Goal: Information Seeking & Learning: Learn about a topic

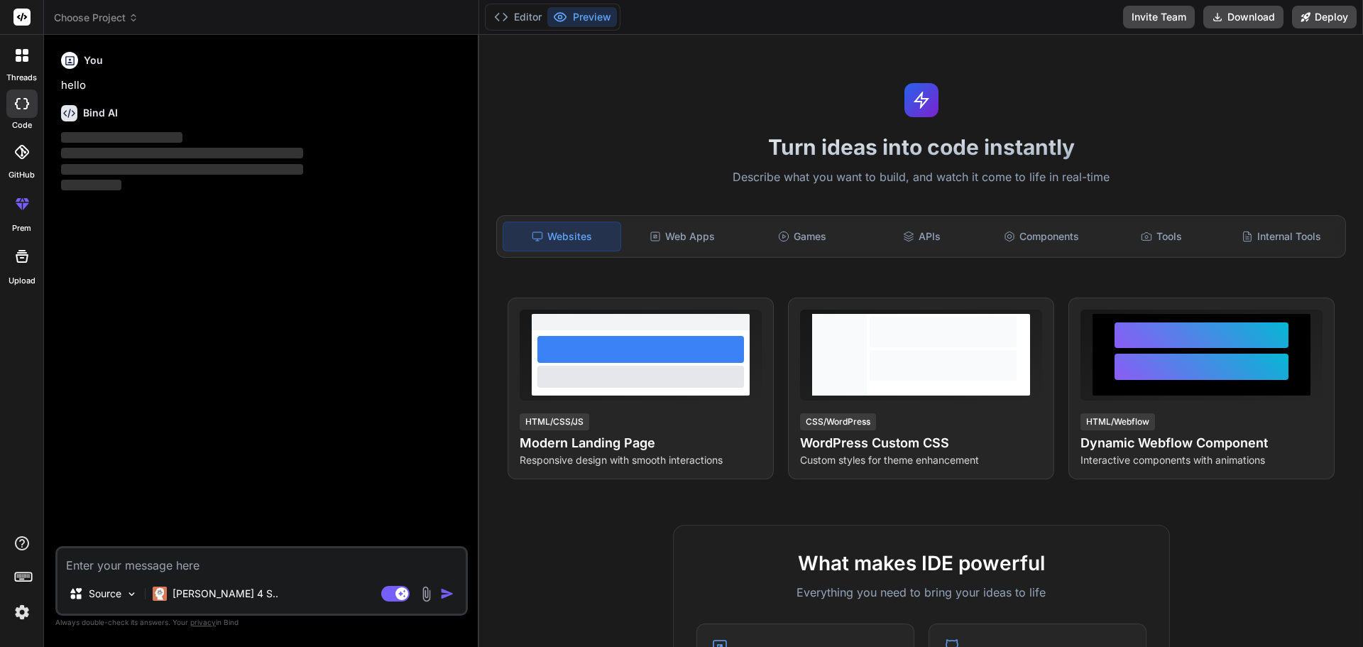
type textarea "x"
click at [166, 101] on div "Bind AI ‌ ‌ ‌ ‌" at bounding box center [263, 144] width 404 height 100
click at [96, 565] on textarea at bounding box center [262, 561] width 408 height 26
paste textarea "hen designing a mobile app similar to IKEA Kreativ, it's essential to gather co…"
type textarea "hen designing a mobile app similar to IKEA Kreativ, it's essential to gather co…"
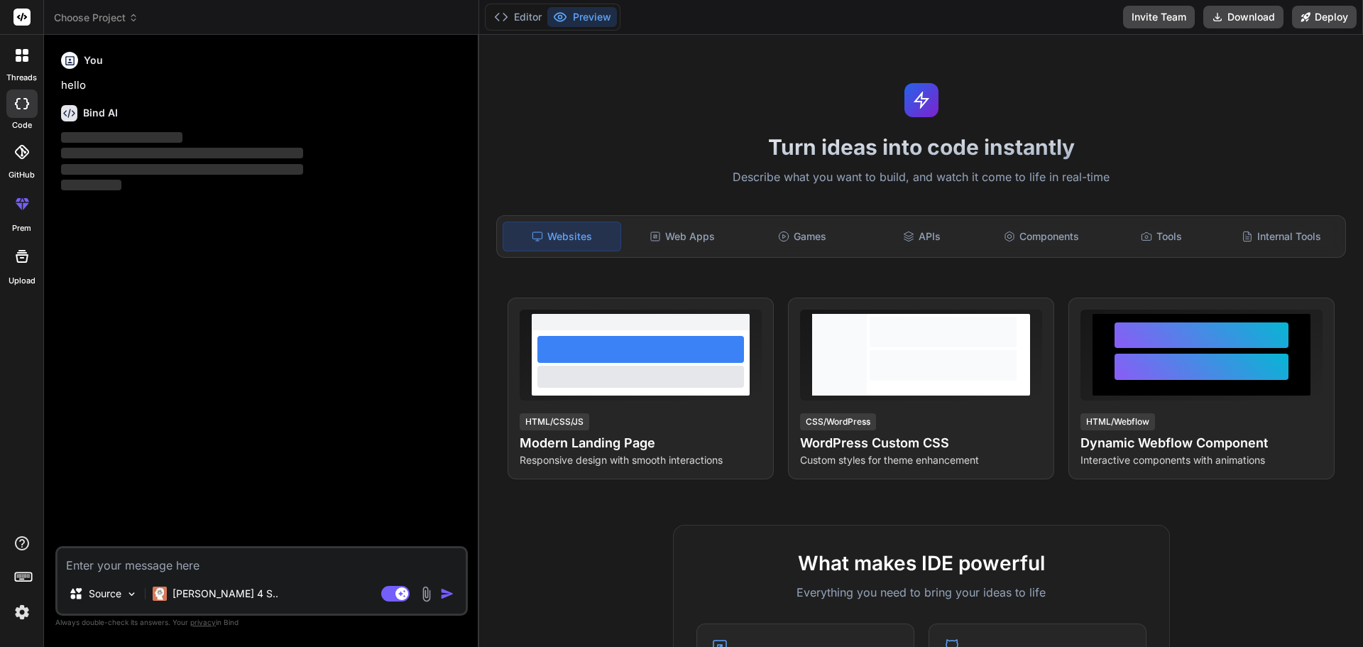
type textarea "x"
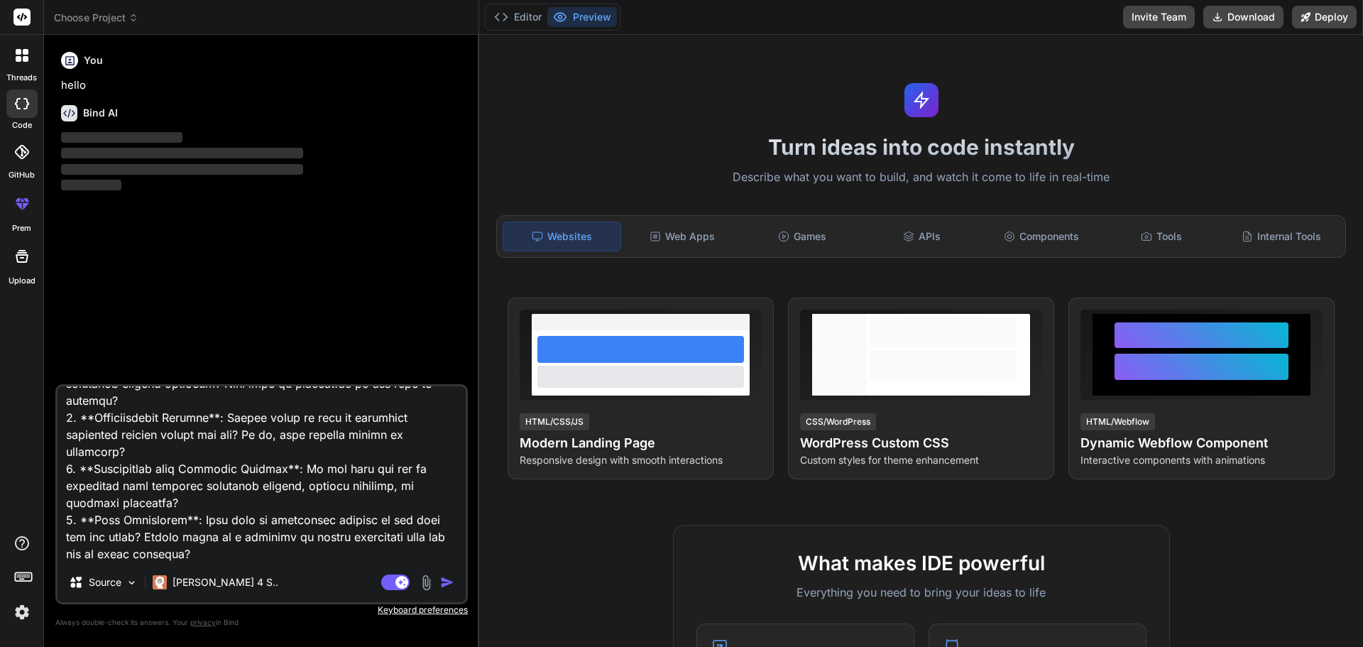
type textarea "hen designing a mobile app similar to IKEA Kreativ, it's essential to gather co…"
type textarea "x"
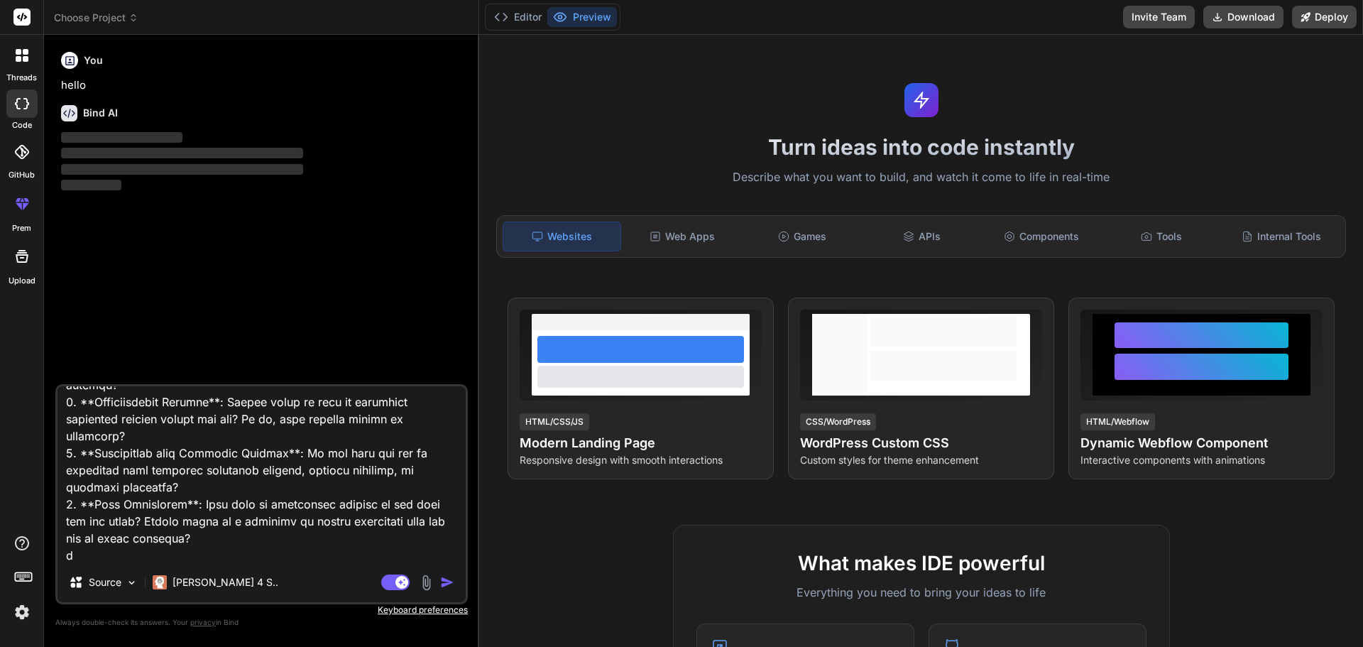
type textarea "hen designing a mobile app similar to IKEA Kreativ, it's essential to gather co…"
type textarea "x"
type textarea "hen designing a mobile app similar to IKEA Kreativ, it's essential to gather co…"
type textarea "x"
type textarea "hen designing a mobile app similar to IKEA Kreativ, it's essential to gather co…"
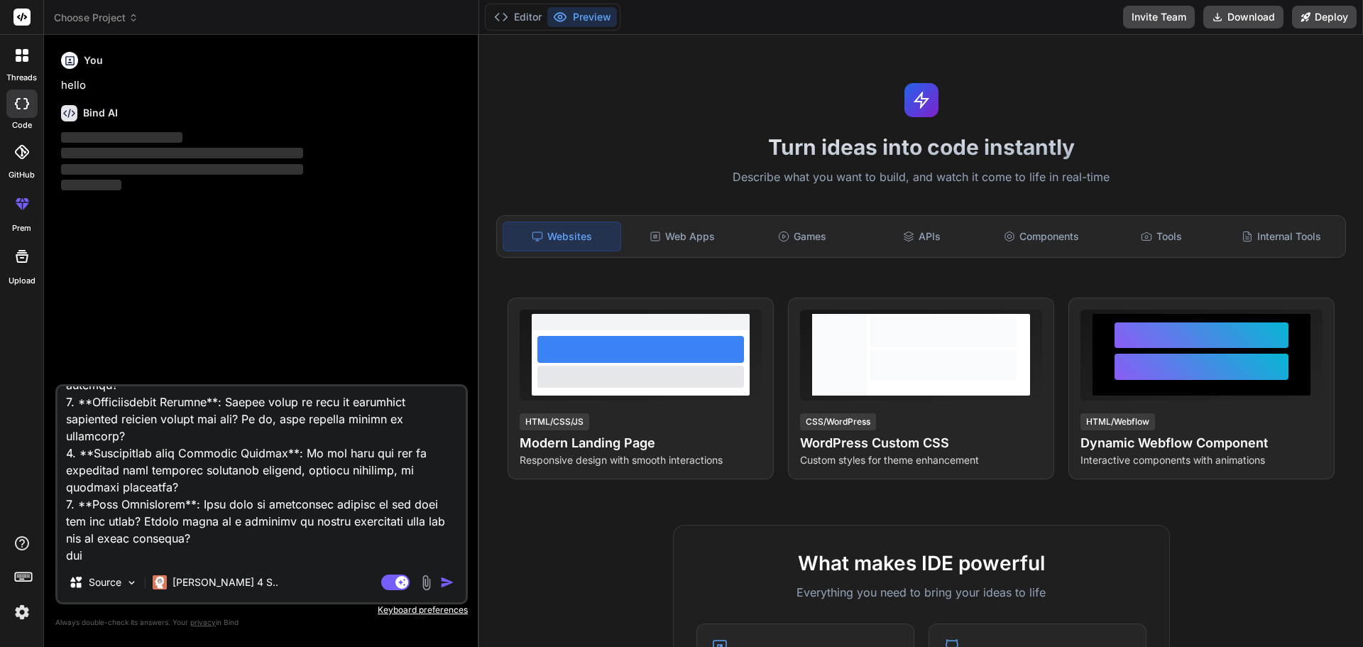
type textarea "x"
type textarea "hen designing a mobile app similar to IKEA Kreativ, it's essential to gather co…"
type textarea "x"
type textarea "hen designing a mobile app similar to IKEA Kreativ, it's essential to gather co…"
type textarea "x"
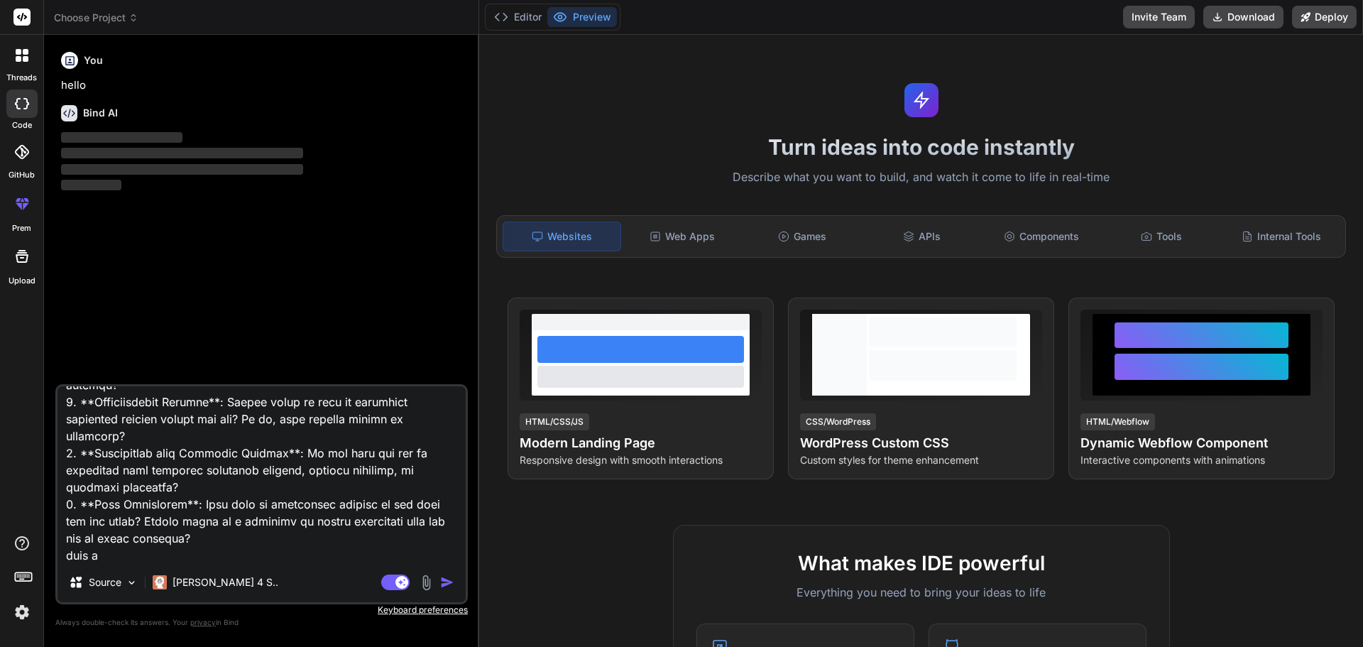
type textarea "hen designing a mobile app similar to IKEA Kreativ, it's essential to gather co…"
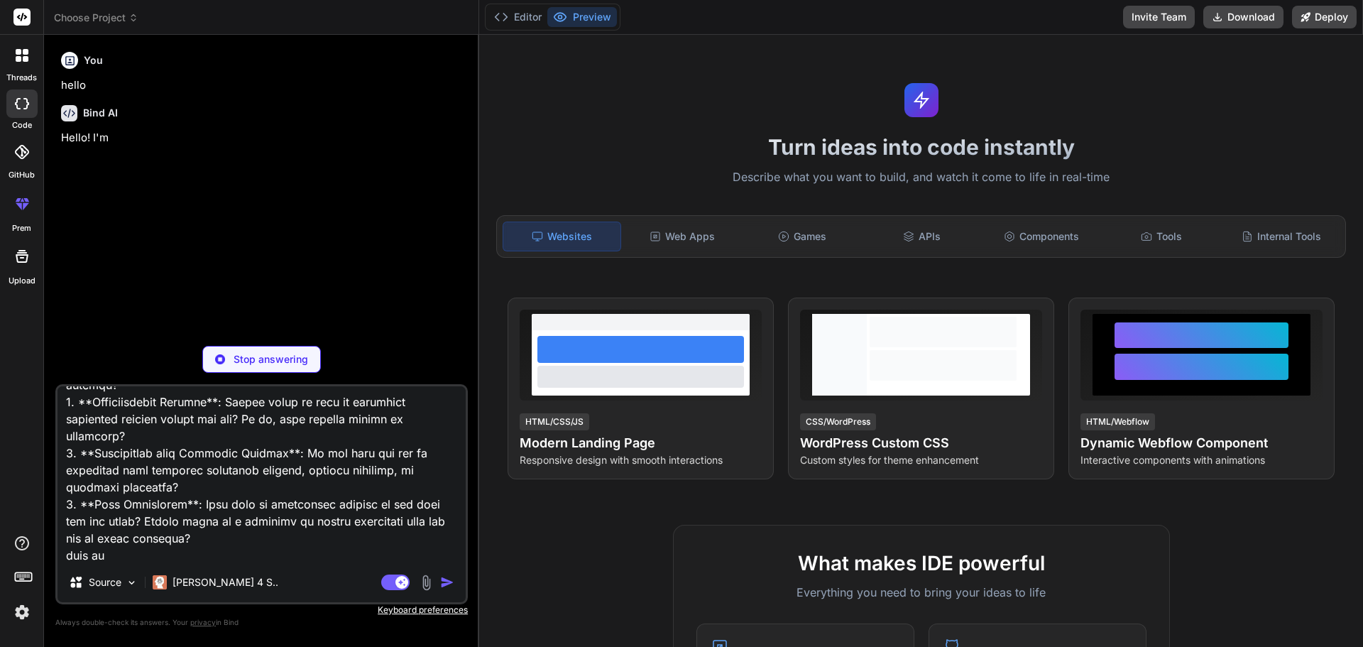
type textarea "x"
type textarea "hen designing a mobile app similar to IKEA Kreativ, it's essential to gather co…"
type textarea "x"
type textarea "hen designing a mobile app similar to IKEA Kreativ, it's essential to gather co…"
type textarea "x"
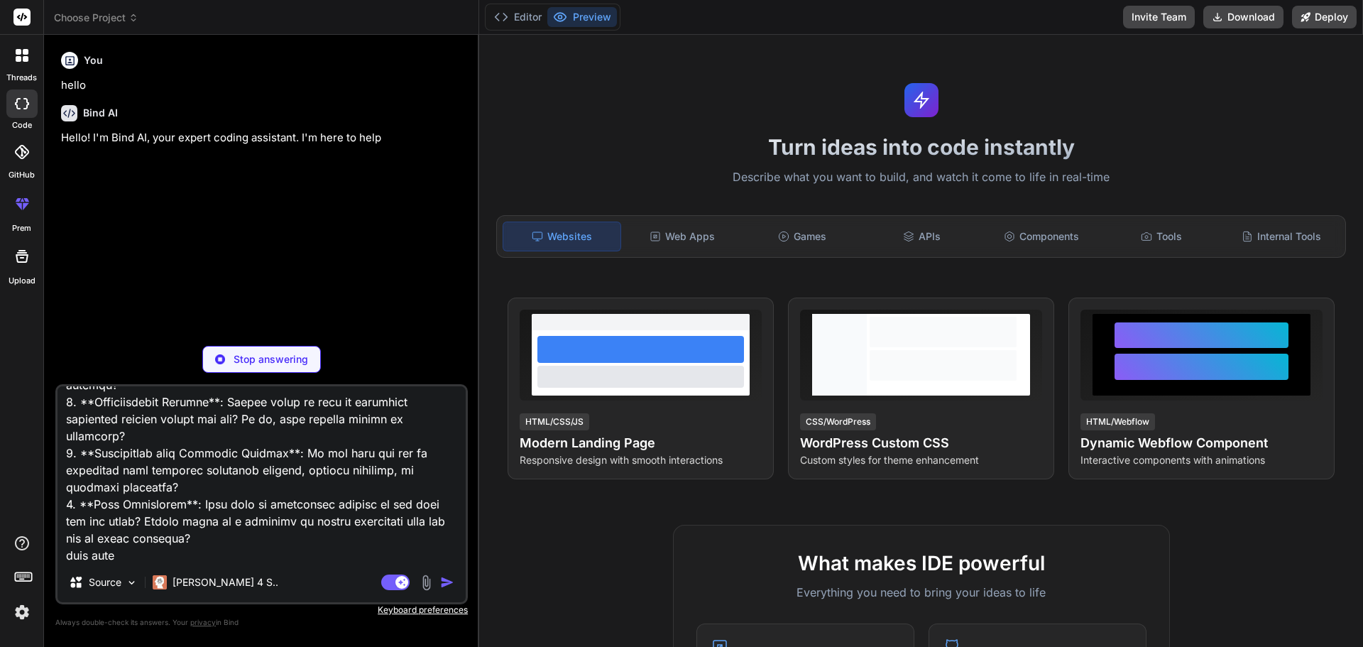
type textarea "hen designing a mobile app similar to IKEA Kreativ, it's essential to gather co…"
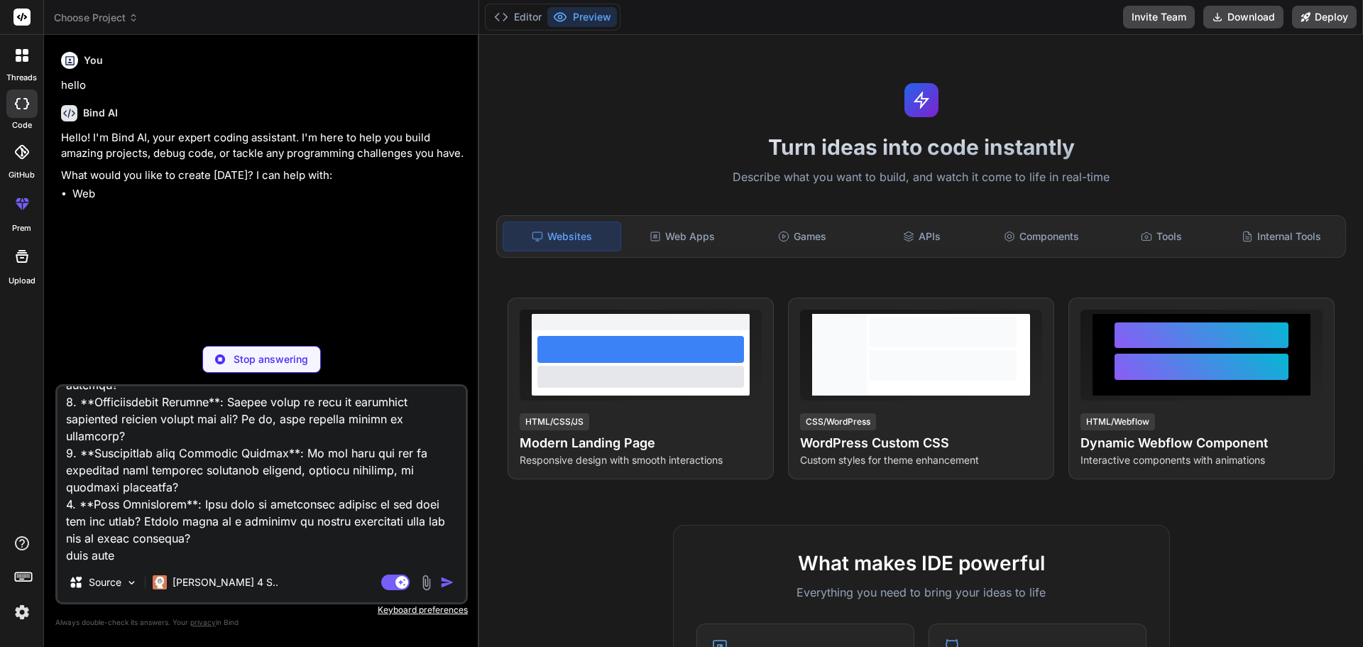
type textarea "x"
type textarea "hen designing a mobile app similar to IKEA Kreativ, it's essential to gather co…"
type textarea "x"
type textarea "hen designing a mobile app similar to IKEA Kreativ, it's essential to gather co…"
type textarea "x"
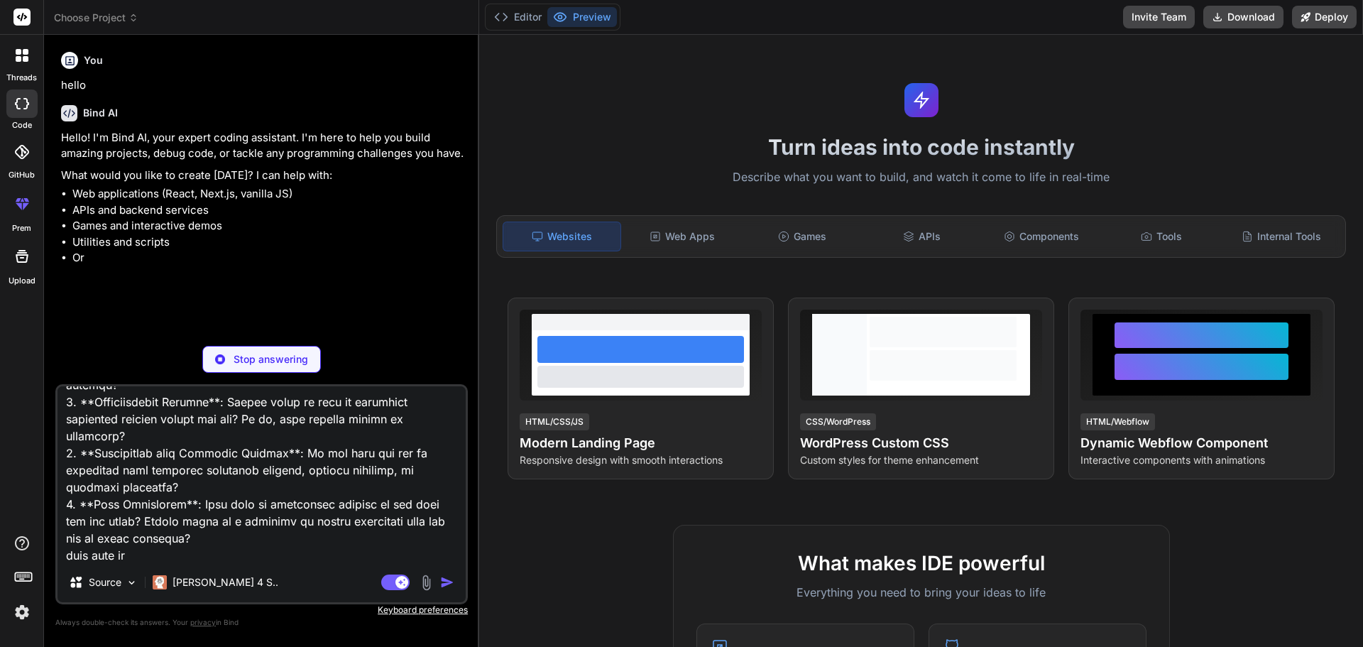
type textarea "hen designing a mobile app similar to IKEA Kreativ, it's essential to gather co…"
type textarea "x"
type textarea "hen designing a mobile app similar to IKEA Kreativ, it's essential to gather co…"
type textarea "x"
type textarea "hen designing a mobile app similar to IKEA Kreativ, it's essential to gather co…"
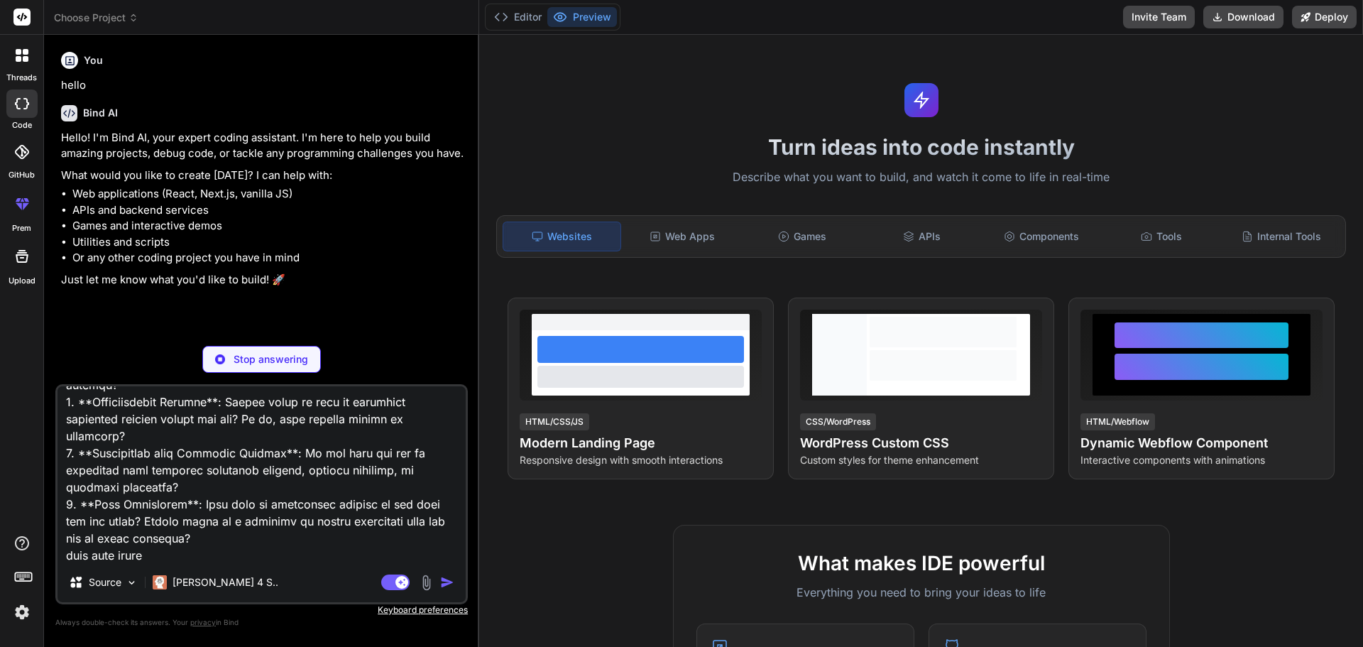
type textarea "x"
type textarea "hen designing a mobile app similar to IKEA Kreativ, it's essential to gather co…"
type textarea "x"
type textarea "hen designing a mobile app similar to IKEA Kreativ, it's essential to gather co…"
type textarea "x"
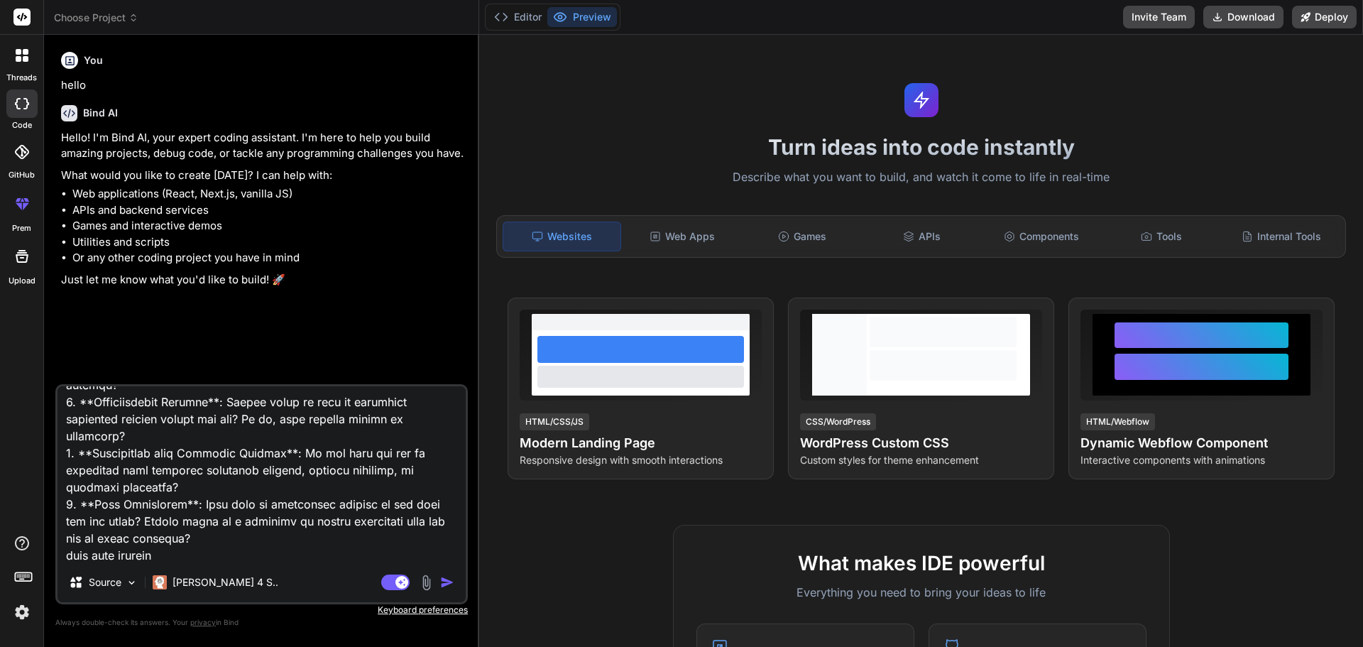
type textarea "hen designing a mobile app similar to IKEA Kreativ, it's essential to gather co…"
type textarea "x"
type textarea "hen designing a mobile app similar to IKEA Kreativ, it's essential to gather co…"
type textarea "x"
type textarea "hen designing a mobile app similar to IKEA Kreativ, it's essential to gather co…"
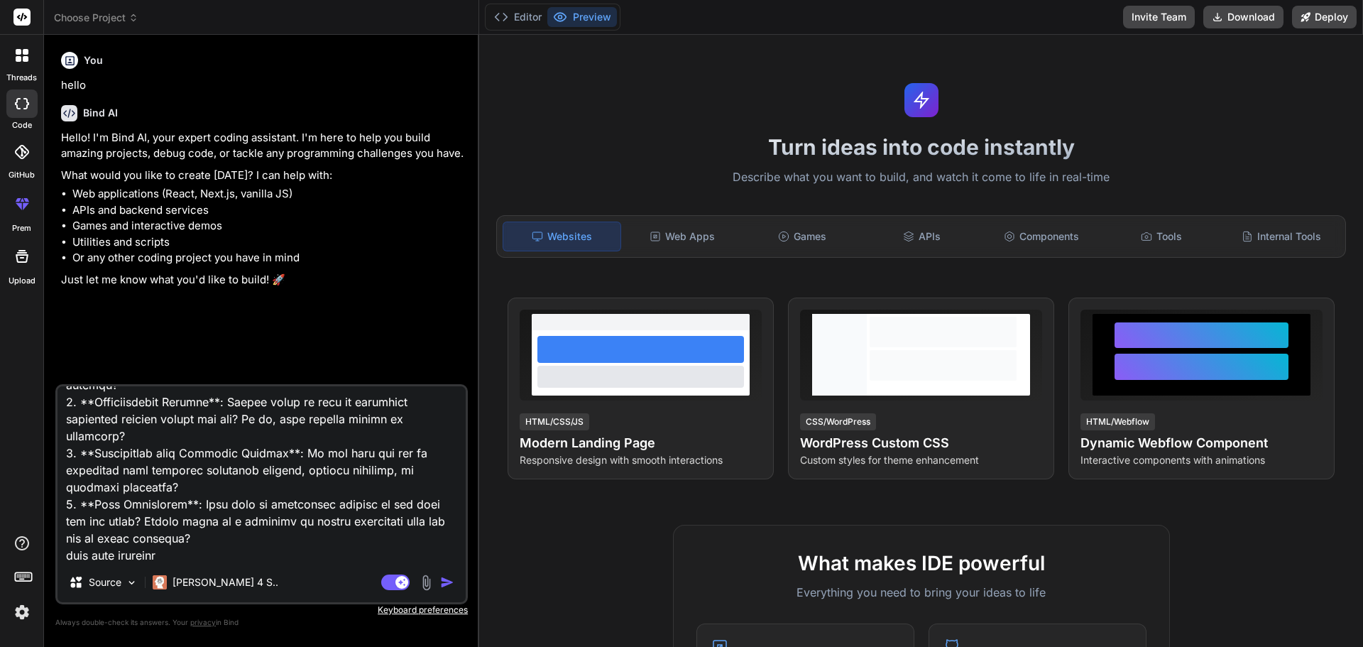
type textarea "x"
type textarea "hen designing a mobile app similar to IKEA Kreativ, it's essential to gather co…"
type textarea "x"
type textarea "hen designing a mobile app similar to IKEA Kreativ, it's essential to gather co…"
type textarea "x"
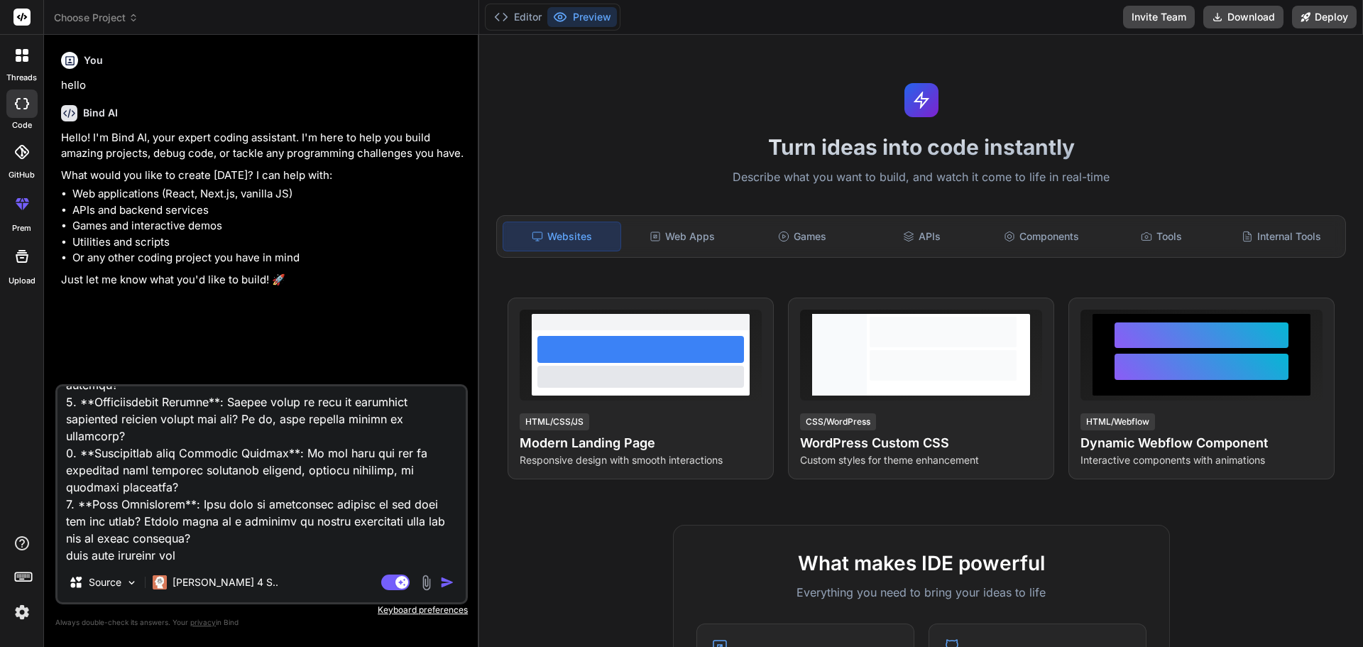
type textarea "hen designing a mobile app similar to IKEA Kreativ, it's essential to gather co…"
type textarea "x"
type textarea "hen designing a mobile app similar to IKEA Kreativ, it's essential to gather co…"
type textarea "x"
type textarea "hen designing a mobile app similar to IKEA Kreativ, it's essential to gather co…"
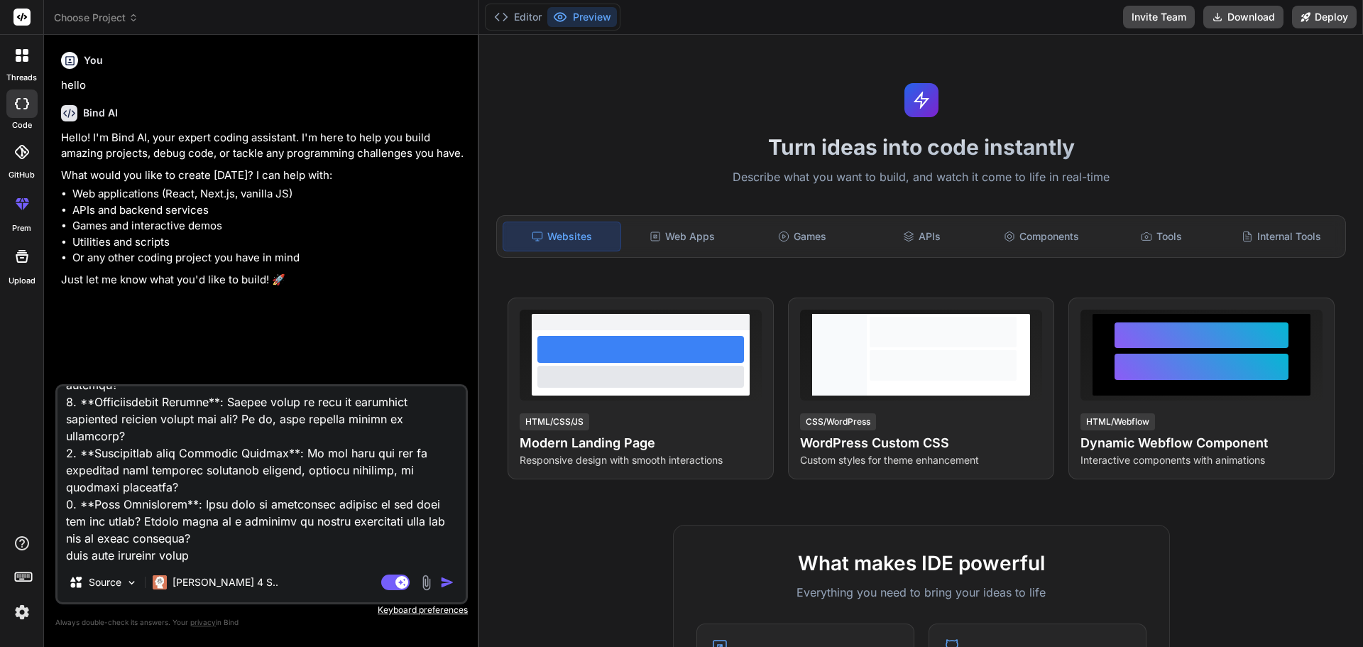
type textarea "x"
type textarea "hen designing a mobile app similar to IKEA Kreativ, it's essential to gather co…"
type textarea "x"
type textarea "hen designing a mobile app similar to IKEA Kreativ, it's essential to gather co…"
type textarea "x"
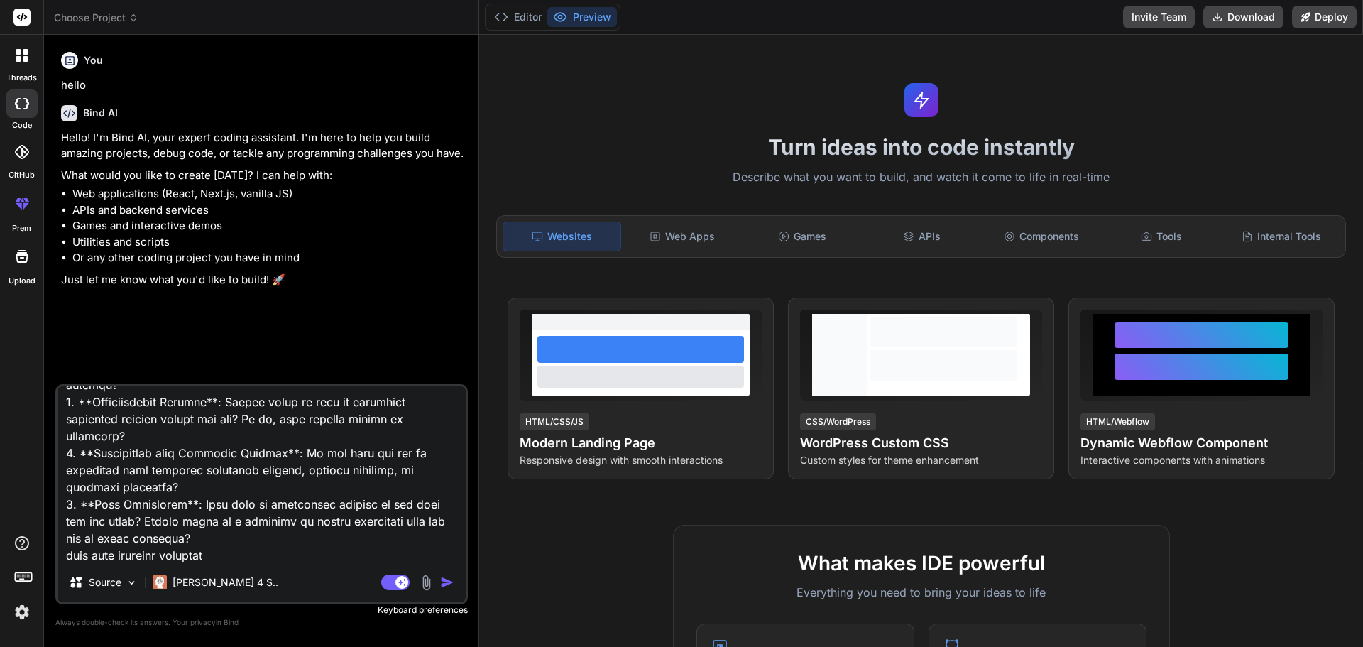
type textarea "hen designing a mobile app similar to IKEA Kreativ, it's essential to gather co…"
type textarea "x"
type textarea "hen designing a mobile app similar to IKEA Kreativ, it's essential to gather co…"
type textarea "x"
type textarea "hen designing a mobile app similar to IKEA Kreativ, it's essential to gather co…"
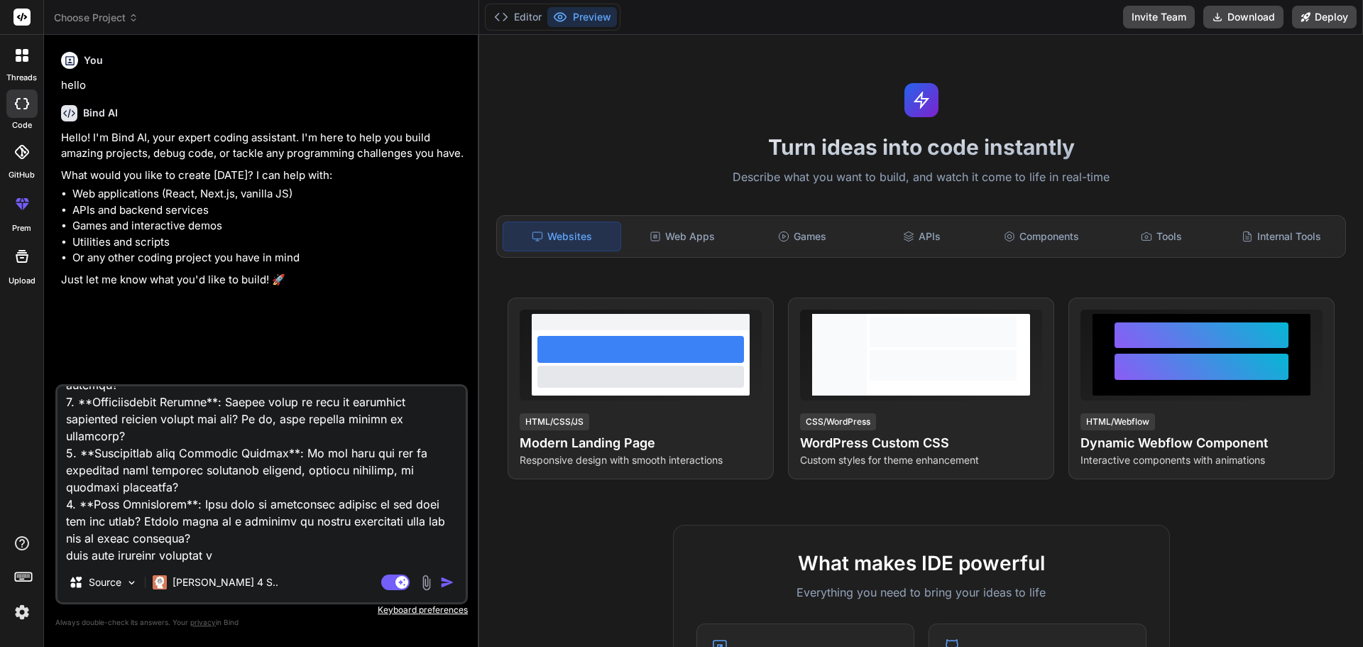
type textarea "x"
type textarea "hen designing a mobile app similar to IKEA Kreativ, it's essential to gather co…"
type textarea "x"
type textarea "hen designing a mobile app similar to IKEA Kreativ, it's essential to gather co…"
type textarea "x"
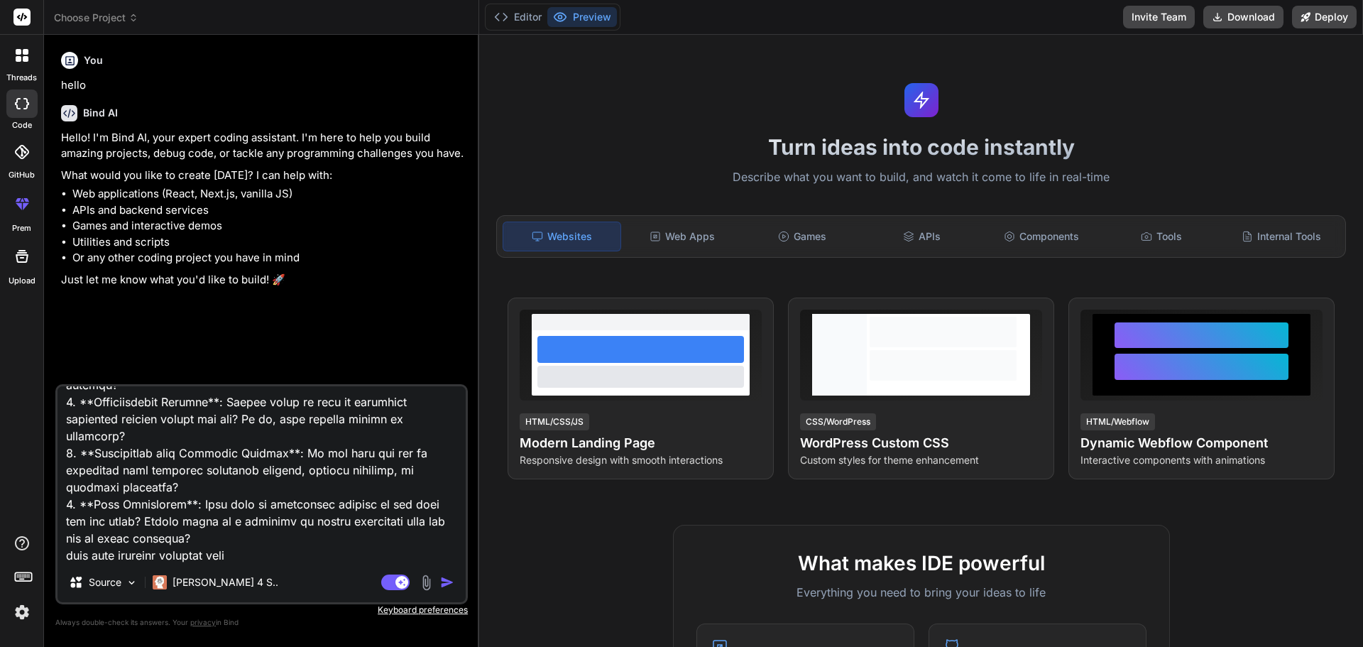
type textarea "hen designing a mobile app similar to IKEA Kreativ, it's essential to gather co…"
type textarea "x"
type textarea "hen designing a mobile app similar to IKEA Kreativ, it's essential to gather co…"
type textarea "x"
type textarea "hen designing a mobile app similar to IKEA Kreativ, it's essential to gather co…"
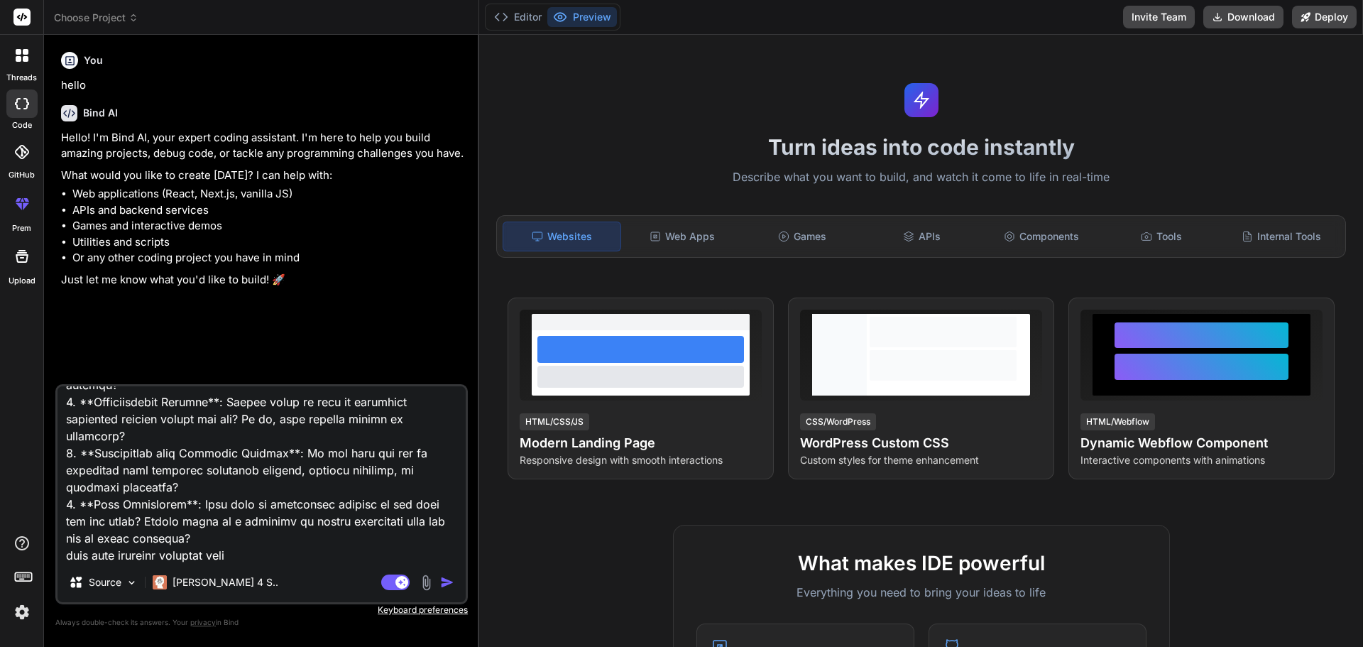
type textarea "x"
type textarea "hen designing a mobile app similar to IKEA Kreativ, it's essential to gather co…"
type textarea "x"
type textarea "hen designing a mobile app similar to IKEA Kreativ, it's essential to gather co…"
type textarea "x"
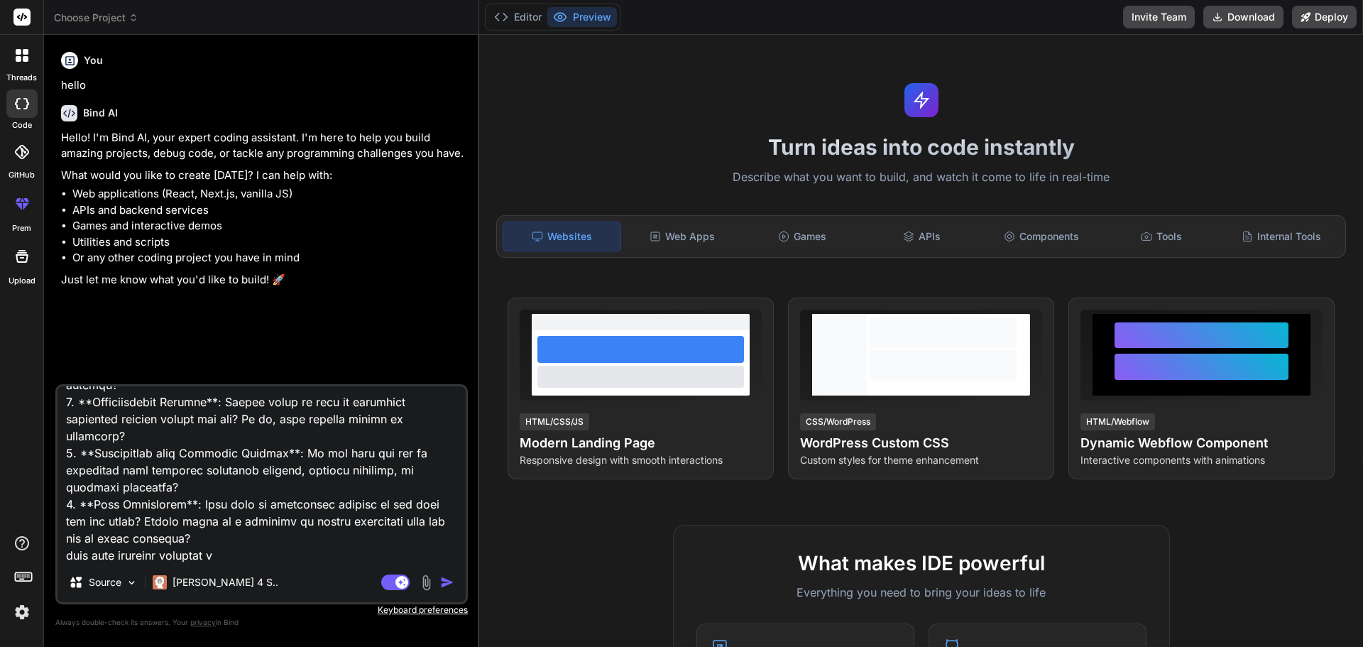
type textarea "hen designing a mobile app similar to IKEA Kreativ, it's essential to gather co…"
type textarea "x"
type textarea "hen designing a mobile app similar to IKEA Kreativ, it's essential to gather co…"
type textarea "x"
type textarea "hen designing a mobile app similar to IKEA Kreativ, it's essential to gather co…"
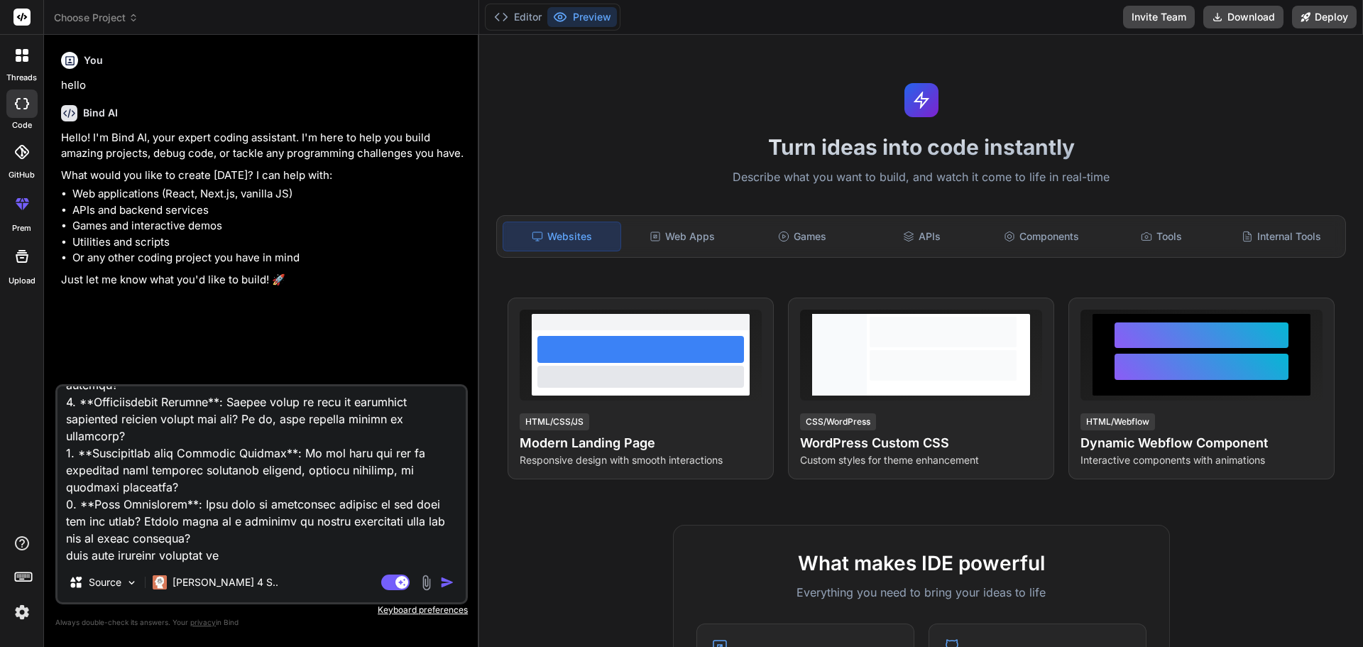
type textarea "x"
type textarea "hen designing a mobile app similar to IKEA Kreativ, it's essential to gather co…"
type textarea "x"
click at [177, 553] on textarea at bounding box center [262, 474] width 408 height 176
type textarea "hen designing a mobile app similar to IKEA Kreativ, it's essential to gather co…"
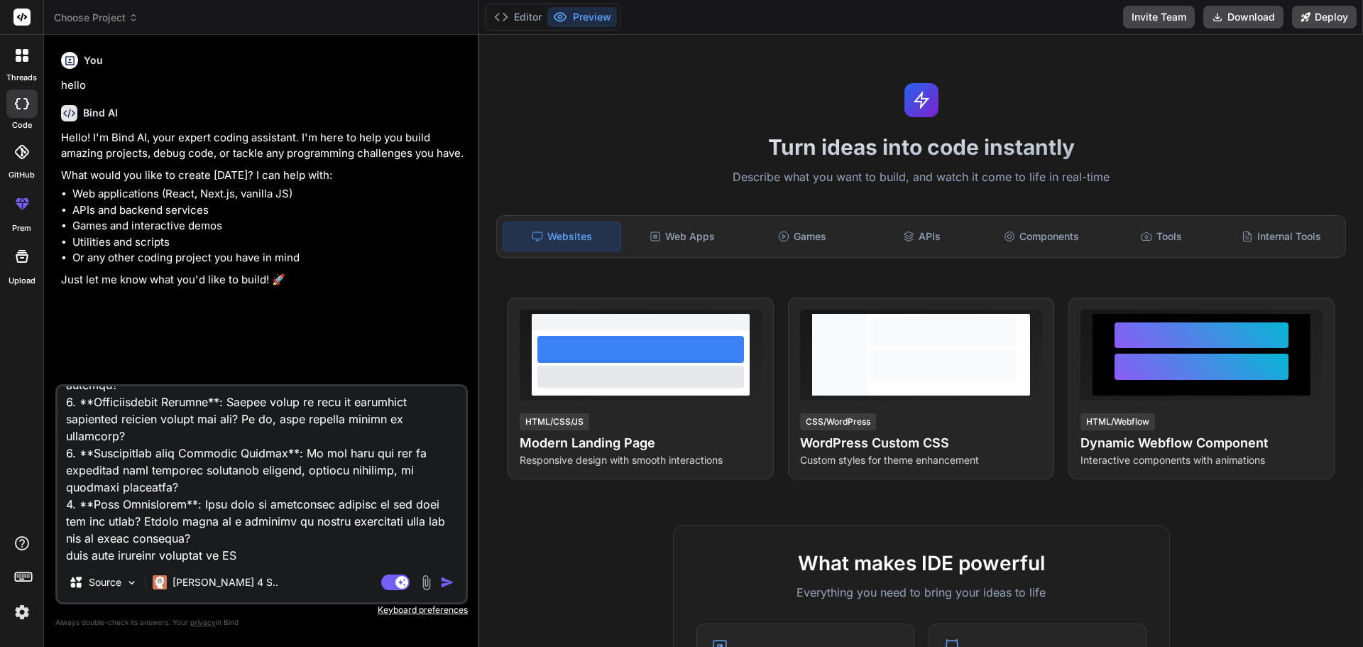
type textarea "x"
click at [248, 560] on textarea at bounding box center [262, 474] width 408 height 176
type textarea "hen designing a mobile app similar to IKEA Kreativ, it's essential to gather co…"
type textarea "x"
type textarea "hen designing a mobile app similar to IKEA Kreativ, it's essential to gather co…"
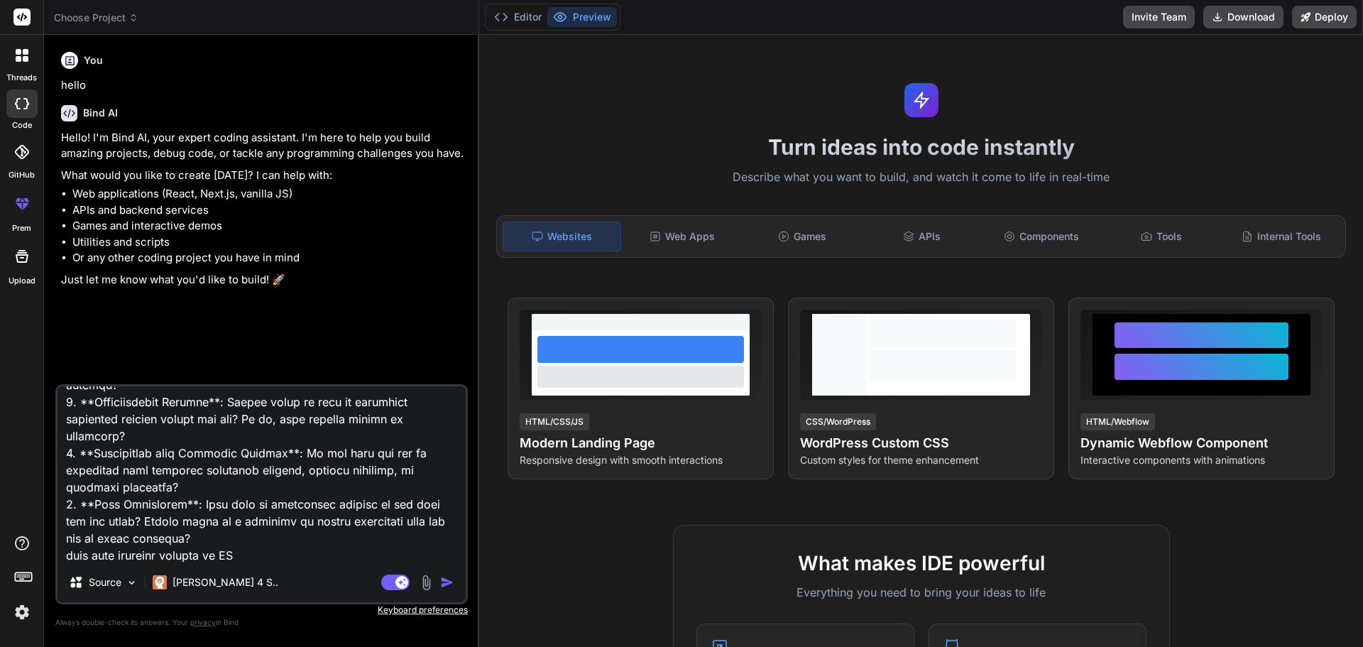
type textarea "x"
type textarea "hen designing a mobile app similar to IKEA Kreativ, it's essential to gather co…"
type textarea "x"
type textarea "hen designing a mobile app similar to IKEA Kreativ, it's essential to gather co…"
click at [443, 579] on img "button" at bounding box center [447, 582] width 14 height 14
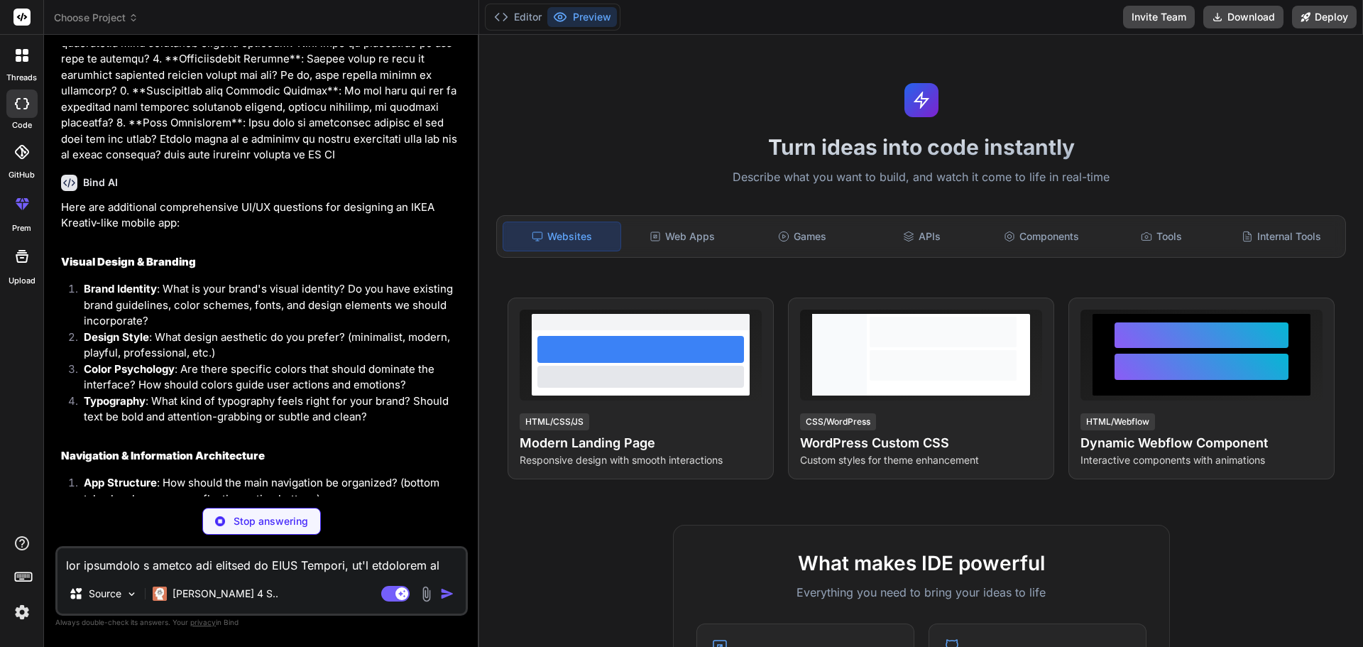
scroll to position [611, 0]
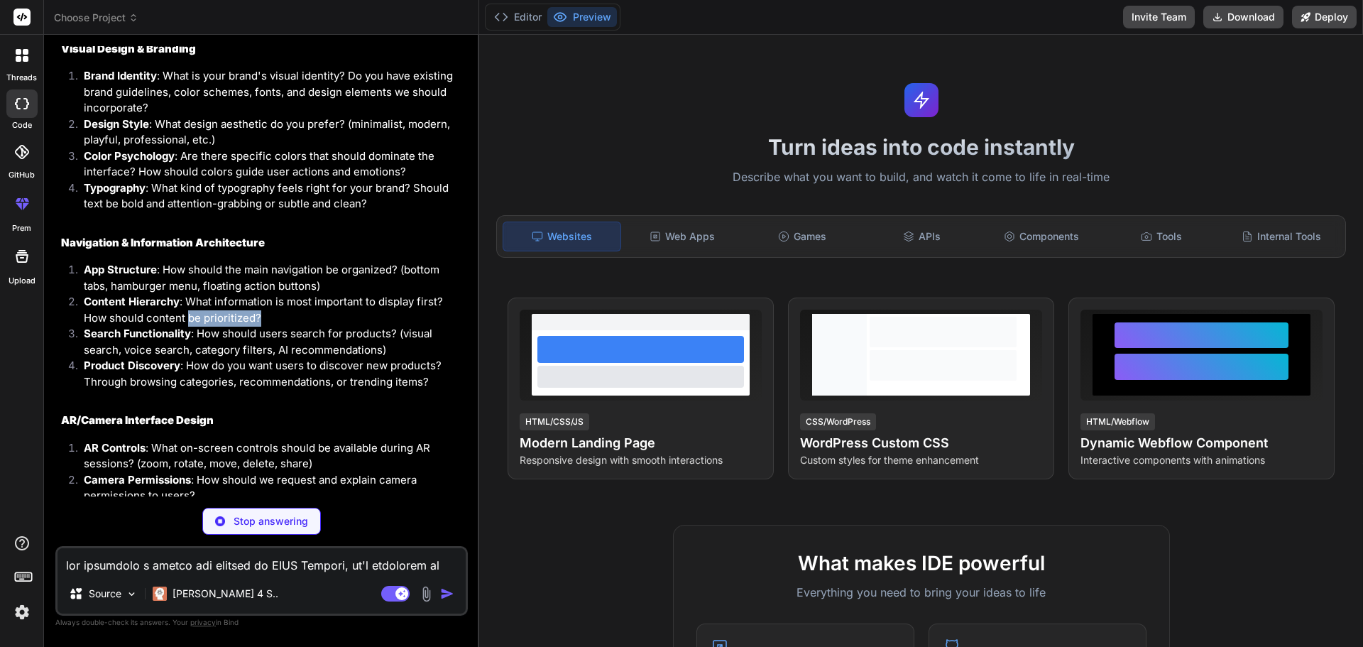
drag, startPoint x: 261, startPoint y: 317, endPoint x: 188, endPoint y: 312, distance: 73.3
click at [188, 312] on li "Content Hierarchy : What information is most important to display first? How sh…" at bounding box center [268, 310] width 393 height 32
drag, startPoint x: 186, startPoint y: 301, endPoint x: 446, endPoint y: 298, distance: 259.9
click at [446, 298] on li "Content Hierarchy : What information is most important to display first? How sh…" at bounding box center [268, 310] width 393 height 32
copy li "What information is most important to display first?"
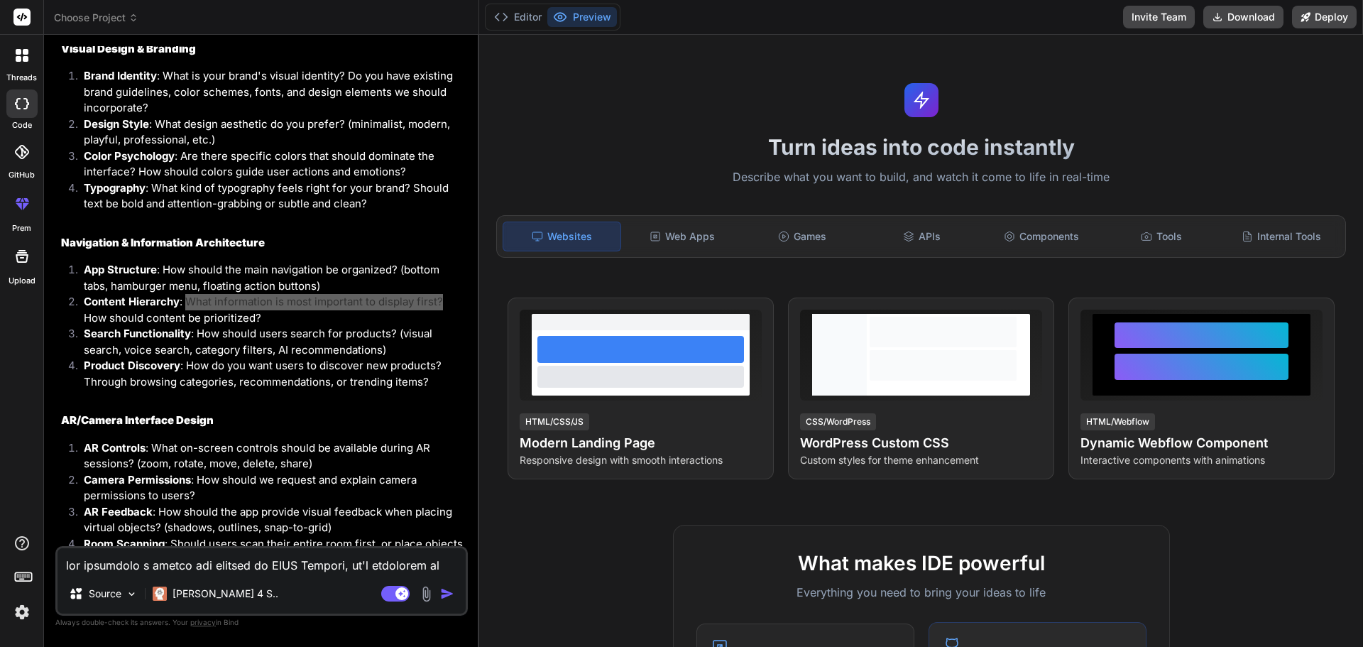
type textarea "x"
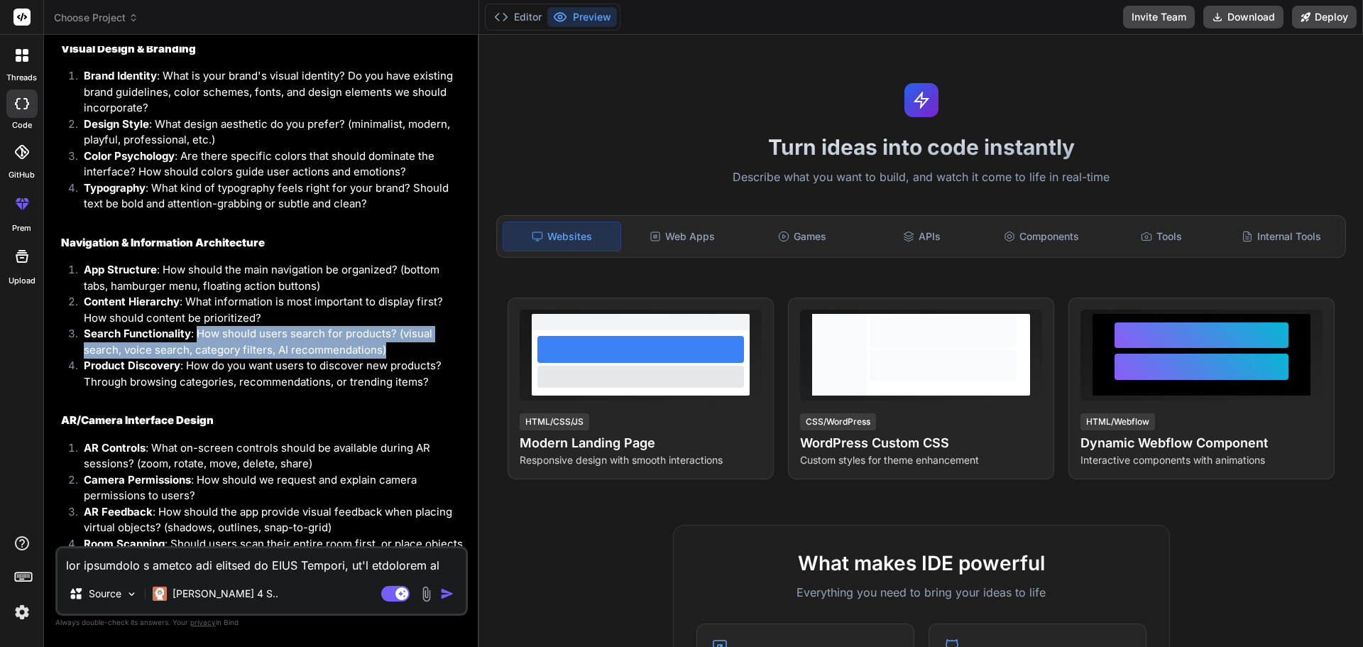
drag, startPoint x: 383, startPoint y: 349, endPoint x: 200, endPoint y: 332, distance: 184.7
click at [200, 332] on li "Search Functionality : How should users search for products? (visual search, vo…" at bounding box center [268, 342] width 393 height 32
copy li "How should users search for products? (visual search, voice search, category fi…"
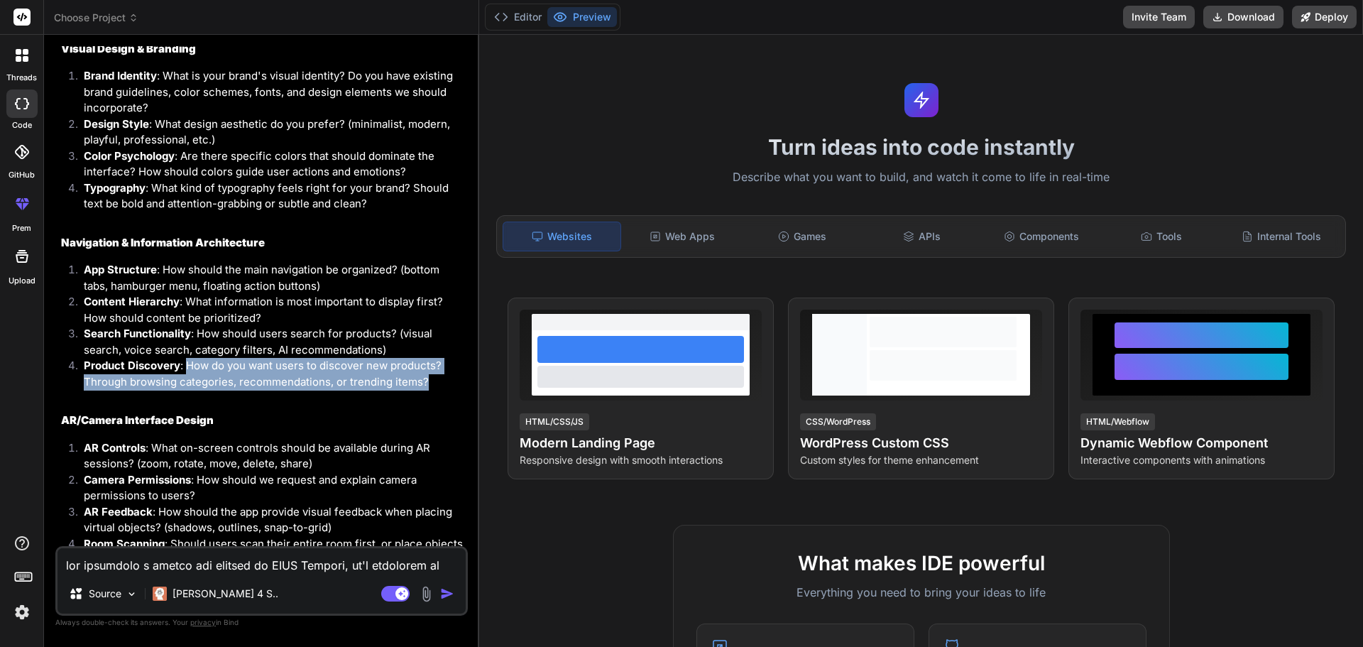
drag, startPoint x: 428, startPoint y: 378, endPoint x: 190, endPoint y: 369, distance: 238.8
click at [190, 369] on li "Product Discovery : How do you want users to discover new products? Through bro…" at bounding box center [268, 374] width 393 height 32
copy li "How do you want users to discover new products? Through browsing categories, re…"
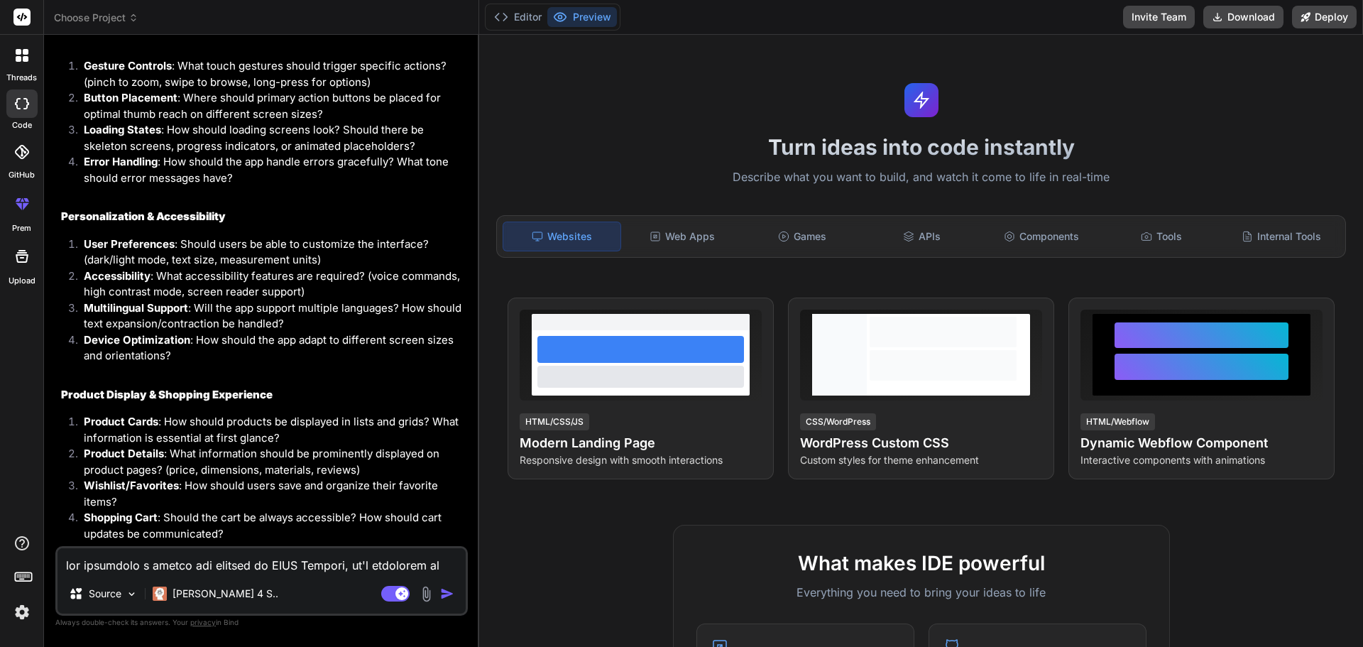
scroll to position [1251, 0]
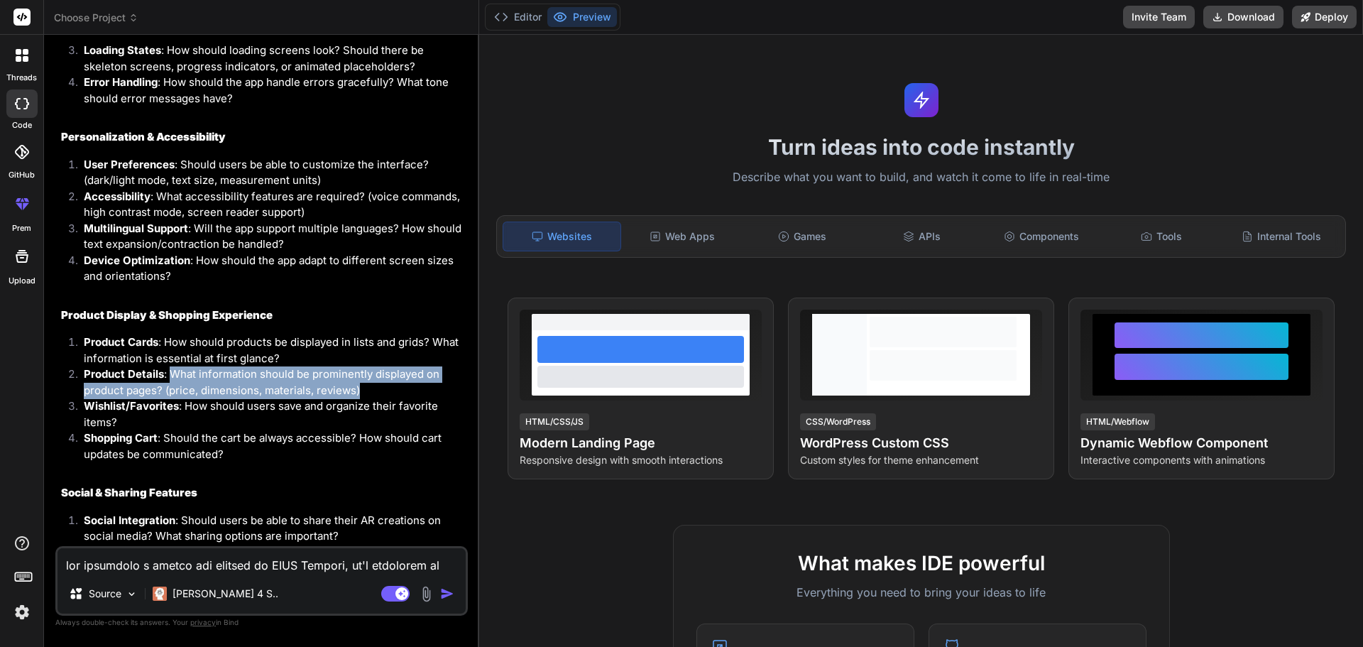
drag, startPoint x: 364, startPoint y: 386, endPoint x: 171, endPoint y: 371, distance: 193.0
click at [171, 371] on li "Product Details : What information should be prominently displayed on product p…" at bounding box center [268, 382] width 393 height 32
copy li "What information should be prominently displayed on product pages? (price, dime…"
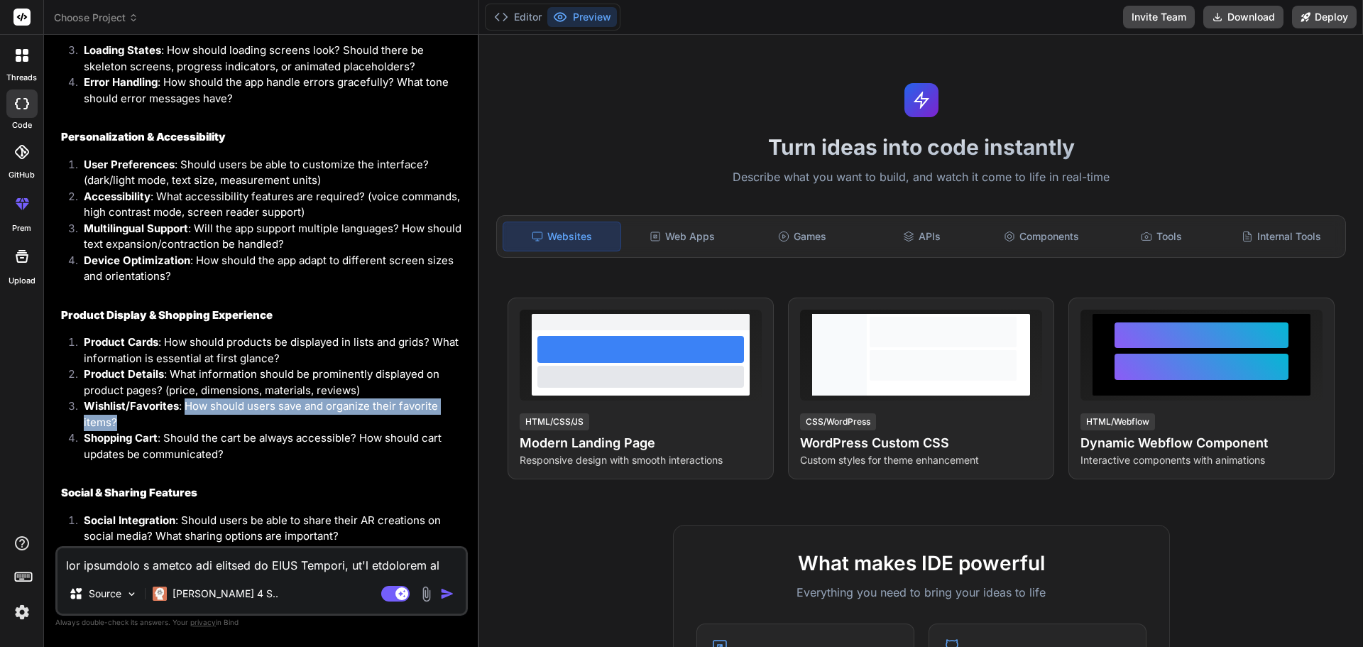
drag, startPoint x: 187, startPoint y: 406, endPoint x: 200, endPoint y: 415, distance: 16.3
click at [200, 415] on li "Wishlist/Favorites : How should users save and organize their favorite items?" at bounding box center [268, 414] width 393 height 32
copy li "How should users save and organize their favorite items?"
click at [200, 424] on li "Wishlist/Favorites : How should users save and organize their favorite items?" at bounding box center [268, 414] width 393 height 32
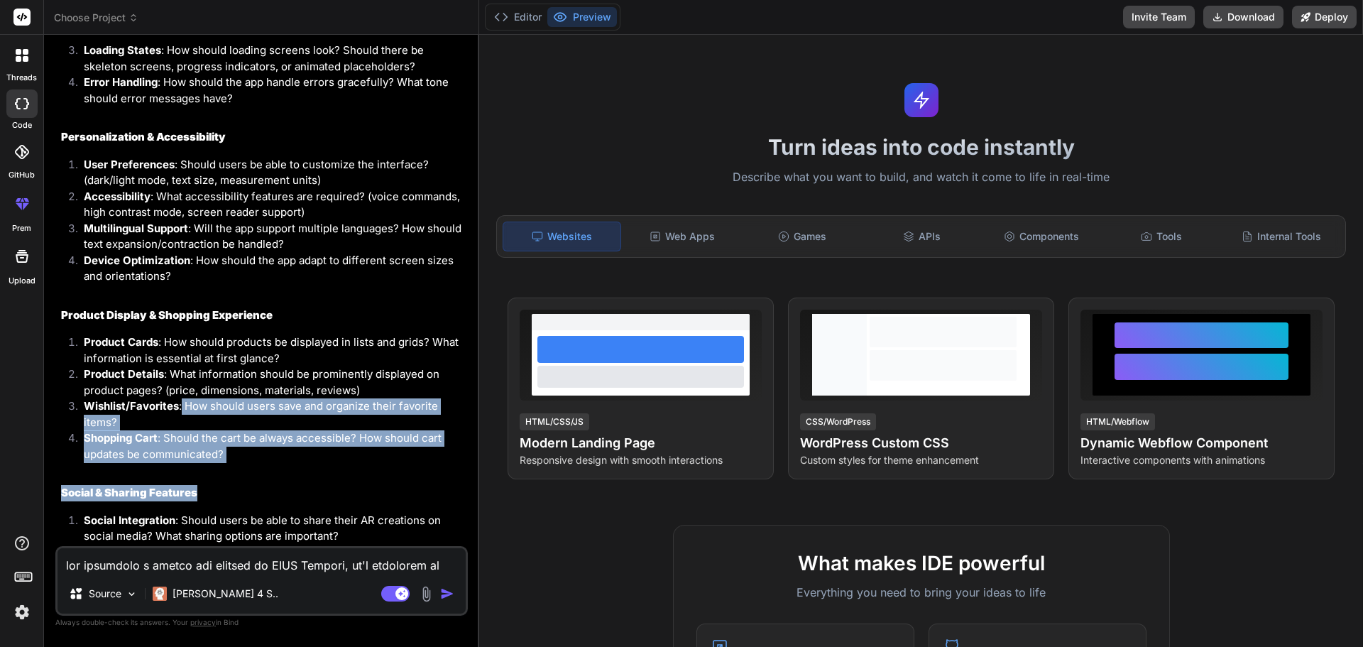
drag, startPoint x: 181, startPoint y: 405, endPoint x: 232, endPoint y: 464, distance: 77.6
click at [232, 464] on div "Here are additional comprehensive UI/UX questions for designing an IKEA Kreativ…" at bounding box center [263, 287] width 404 height 1880
click at [232, 459] on li "Shopping Cart : Should the cart be always accessible? How should cart updates b…" at bounding box center [268, 446] width 393 height 32
drag, startPoint x: 222, startPoint y: 451, endPoint x: 186, endPoint y: 401, distance: 61.1
click at [186, 401] on ol "Product Cards : How should products be displayed in lists and grids? What infor…" at bounding box center [263, 398] width 404 height 128
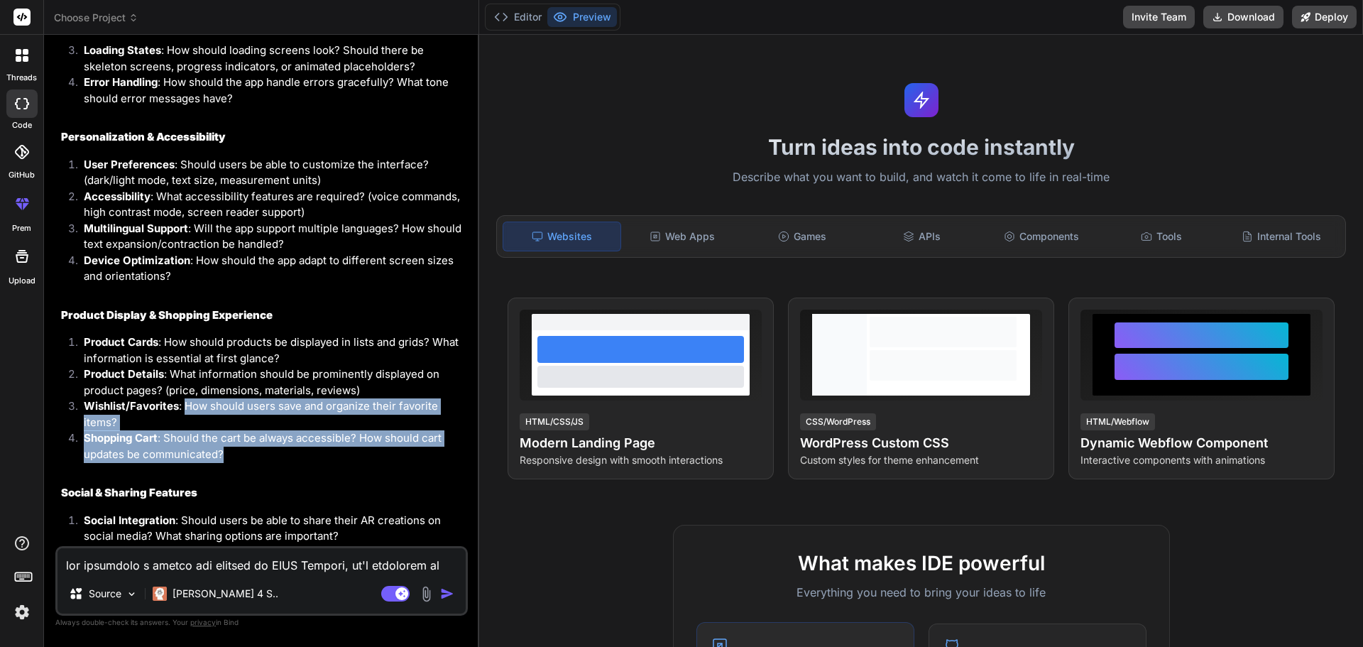
copy ol "How should users save and organize their favorite items? Shopping Cart : Should…"
